Goal: Find specific page/section: Find specific page/section

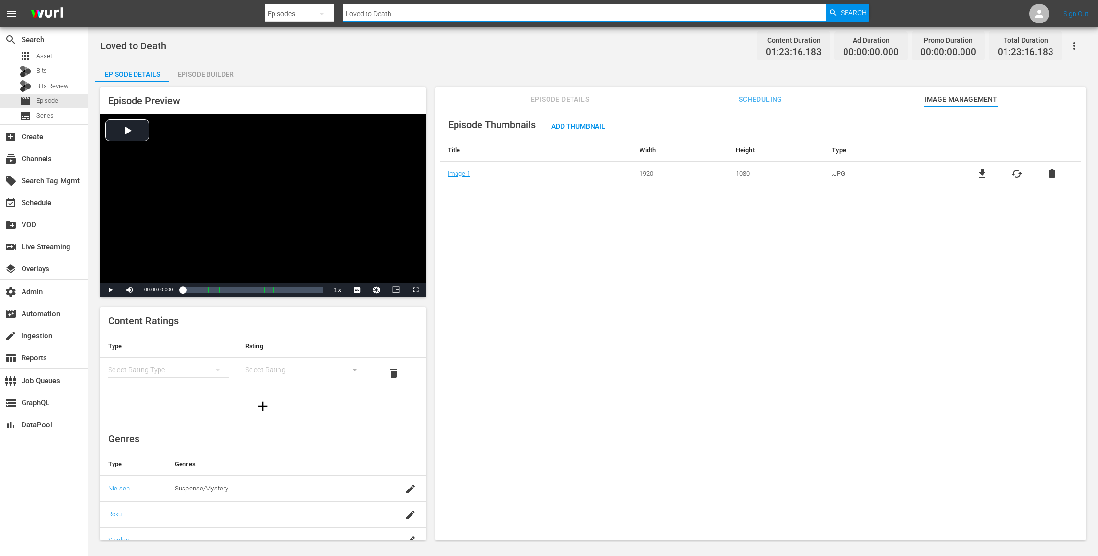
drag, startPoint x: 415, startPoint y: 15, endPoint x: 278, endPoint y: 9, distance: 137.1
click at [278, 9] on div "Search By Episodes Search ID, Title, Description, Keywords, or Category Loved t…" at bounding box center [567, 13] width 604 height 23
paste input "plaion_pictures_gmbh_weihnachtskino_1"
type input "plaion_pictures_gmbh_weihnachtskino_1"
click at [857, 4] on span "Search" at bounding box center [853, 13] width 26 height 18
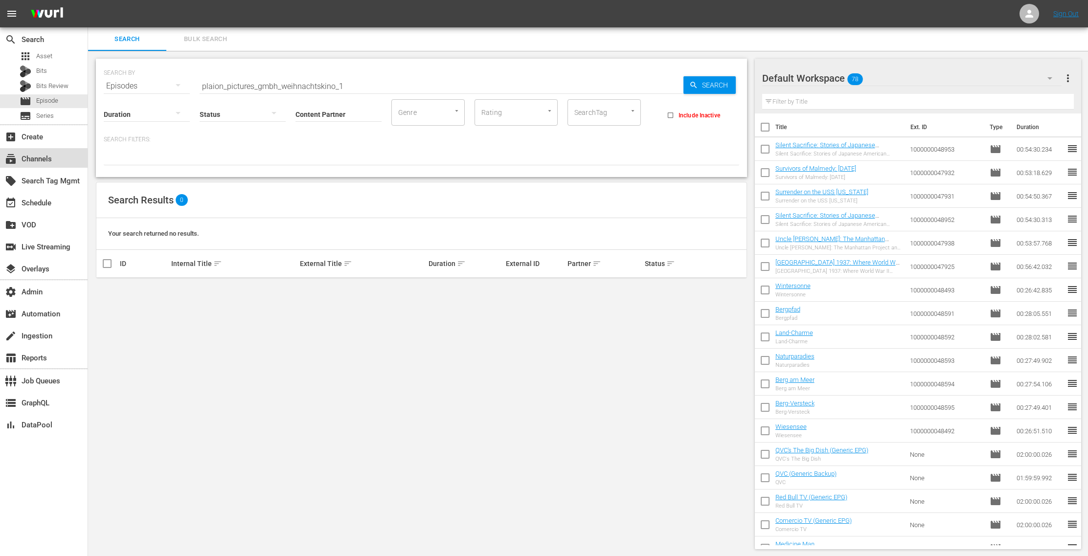
click at [54, 159] on div "subscriptions Channels" at bounding box center [27, 157] width 55 height 9
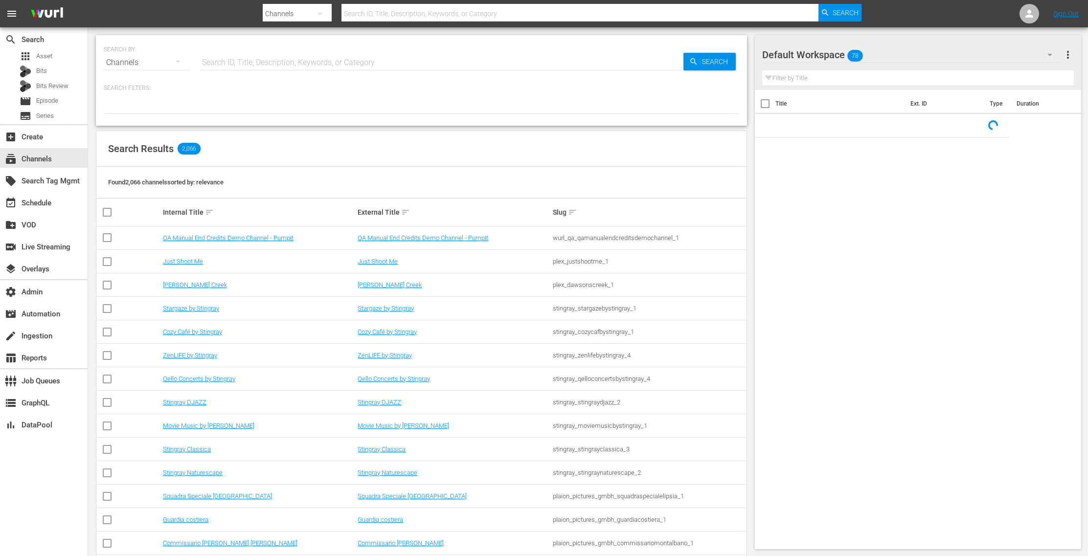
click at [272, 55] on input "text" at bounding box center [442, 62] width 484 height 23
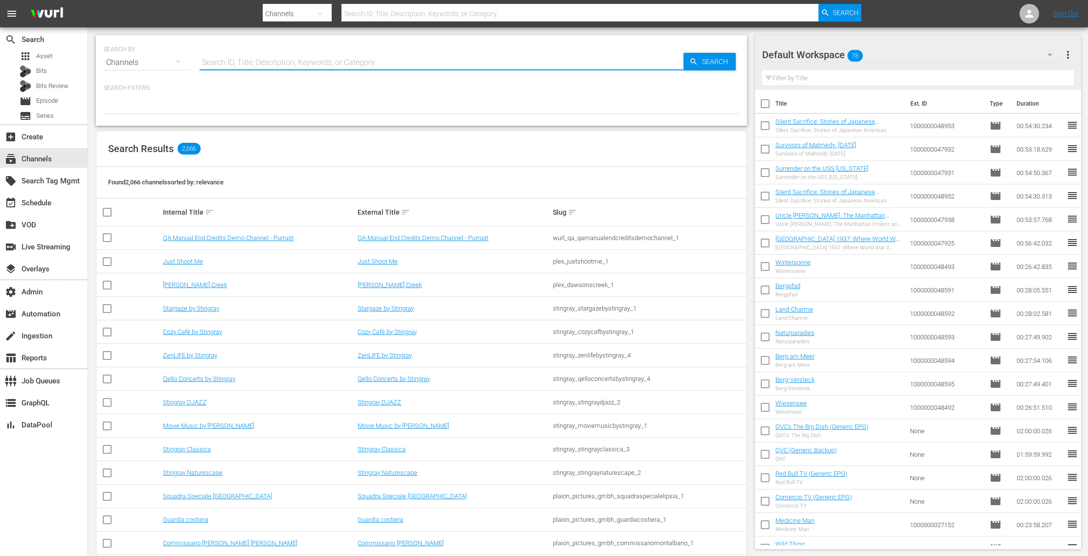
paste input "plaion_pictures_gmbh_weihnachtskino_1"
type input "plaion_pictures_gmbh_weihnachtskino_1"
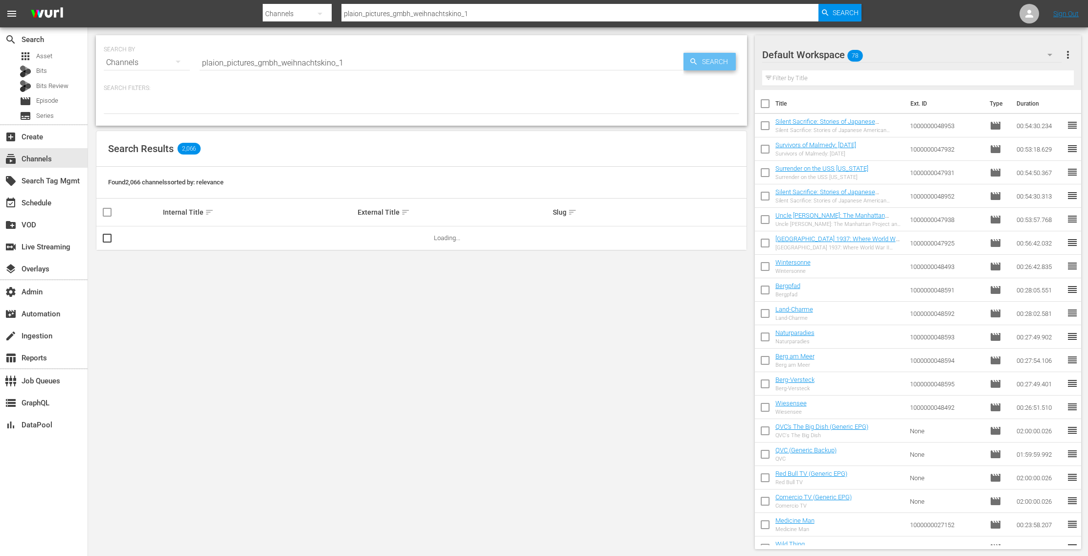
click at [724, 68] on span "Search" at bounding box center [717, 62] width 38 height 18
click at [389, 239] on link "Weihnachtskino" at bounding box center [380, 237] width 45 height 7
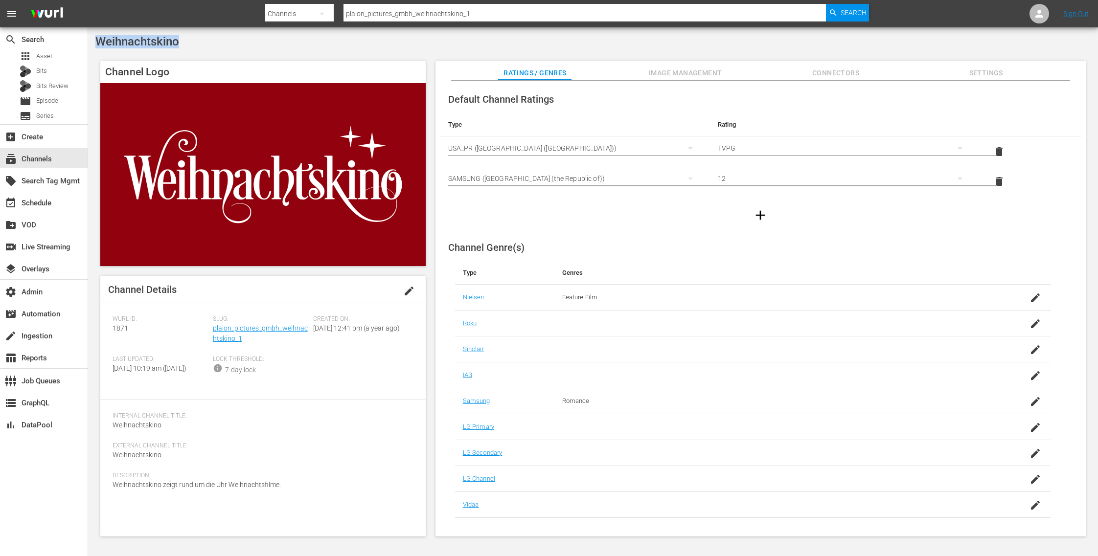
drag, startPoint x: 196, startPoint y: 43, endPoint x: 94, endPoint y: 36, distance: 102.0
click at [94, 36] on div "Weihnachtskino Channel Logo Channel Details edit Wurl ID: 1871 Slug: plaion_pic…" at bounding box center [593, 288] width 1010 height 522
copy span "Weihnachtskino"
click at [194, 37] on div "Weihnachtskino" at bounding box center [592, 42] width 995 height 14
drag, startPoint x: 193, startPoint y: 39, endPoint x: 89, endPoint y: 48, distance: 105.0
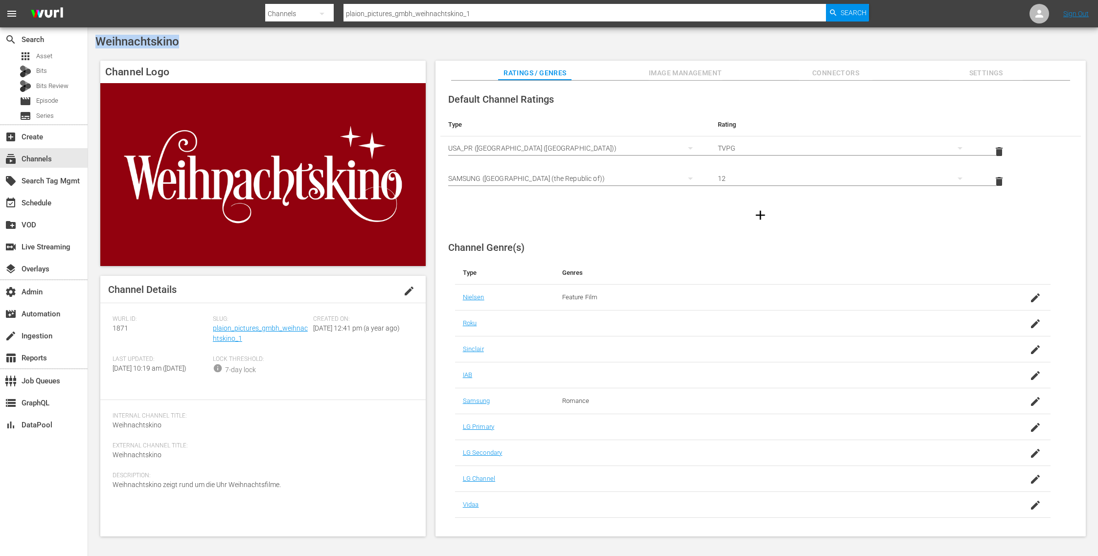
click at [89, 48] on div "Weihnachtskino Channel Logo Channel Details edit Wurl ID: 1871 Slug: plaion_pic…" at bounding box center [593, 288] width 1010 height 522
copy span "Weihnachtskino"
drag, startPoint x: 236, startPoint y: 342, endPoint x: 213, endPoint y: 330, distance: 26.0
click at [213, 330] on div "Slug: plaion_pictures_gmbh_weihnachtskino_1" at bounding box center [263, 336] width 100 height 40
copy link "plaion_pictures_gmbh_weihnachtskino_1"
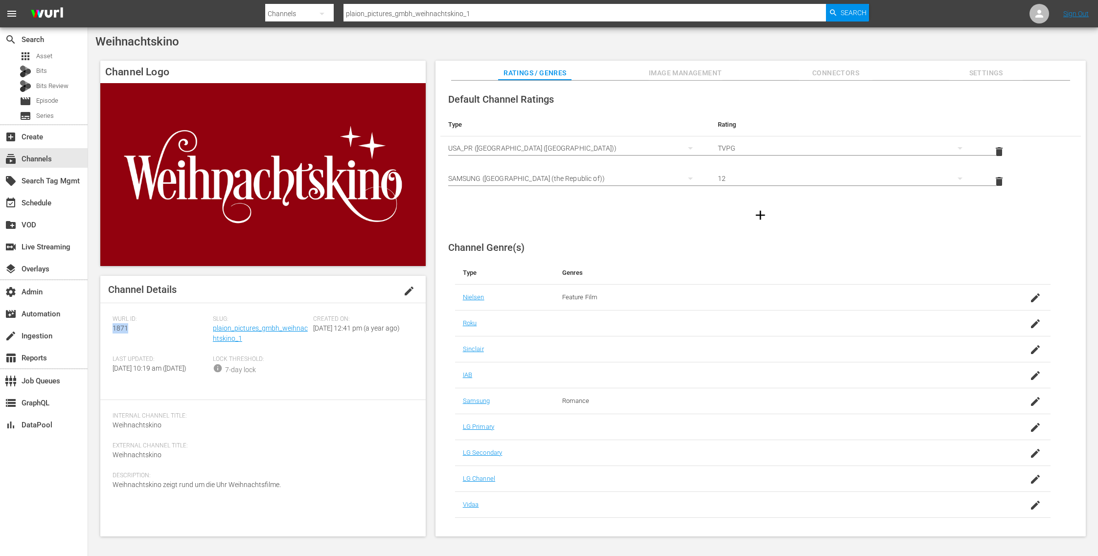
drag, startPoint x: 135, startPoint y: 330, endPoint x: 106, endPoint y: 332, distance: 29.4
click at [106, 332] on div "Channel Details edit Wurl ID: 1871 Slug: plaion_pictures_gmbh_weihnachtskino_1 …" at bounding box center [262, 406] width 325 height 261
copy span "1871"
